Goal: Book appointment/travel/reservation

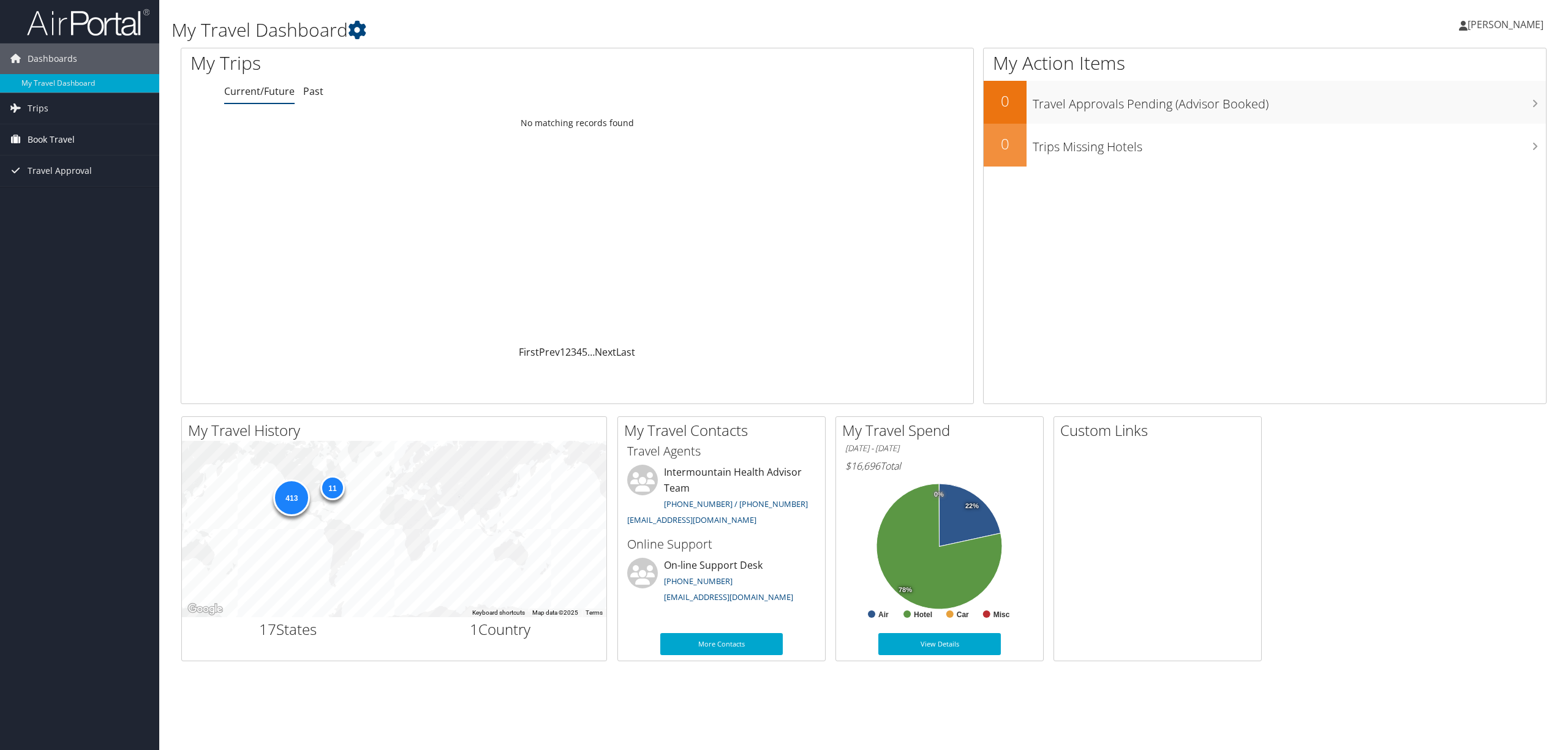
click at [55, 140] on span "Book Travel" at bounding box center [51, 139] width 47 height 31
click at [123, 203] on link "Book/Manage Online Trips" at bounding box center [79, 200] width 159 height 18
